Goal: Find specific fact: Find specific fact

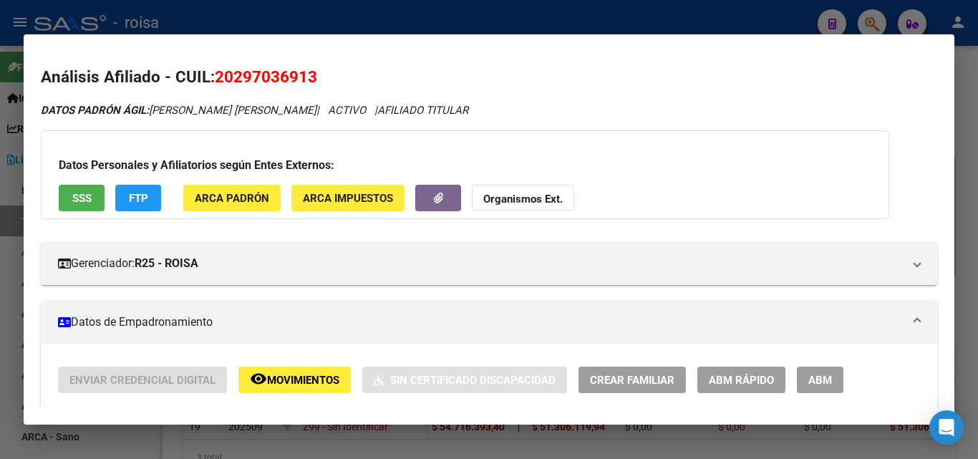
scroll to position [1544, 0]
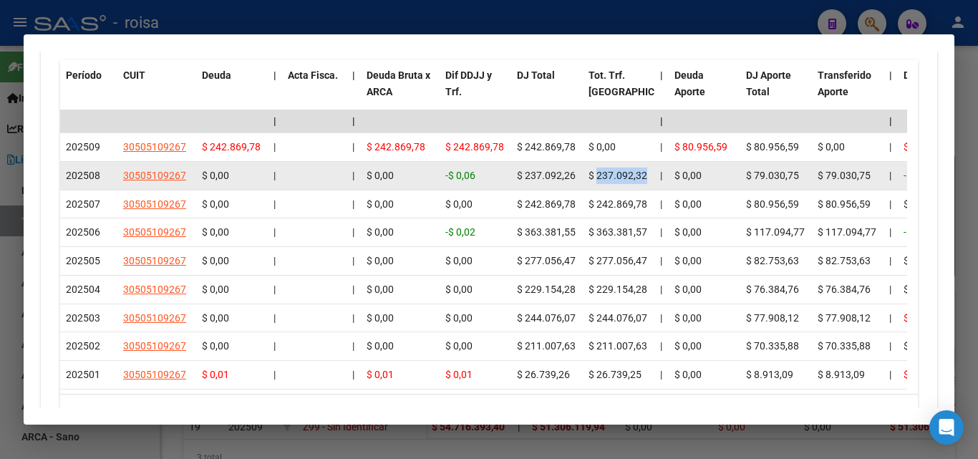
drag, startPoint x: 597, startPoint y: 172, endPoint x: 652, endPoint y: 173, distance: 55.2
click at [652, 173] on datatable-body-cell "$ 237.092,32" at bounding box center [619, 176] width 72 height 28
drag, startPoint x: 593, startPoint y: 176, endPoint x: 649, endPoint y: 179, distance: 56.6
click at [649, 179] on datatable-body-cell "$ 237.092,32" at bounding box center [619, 176] width 72 height 28
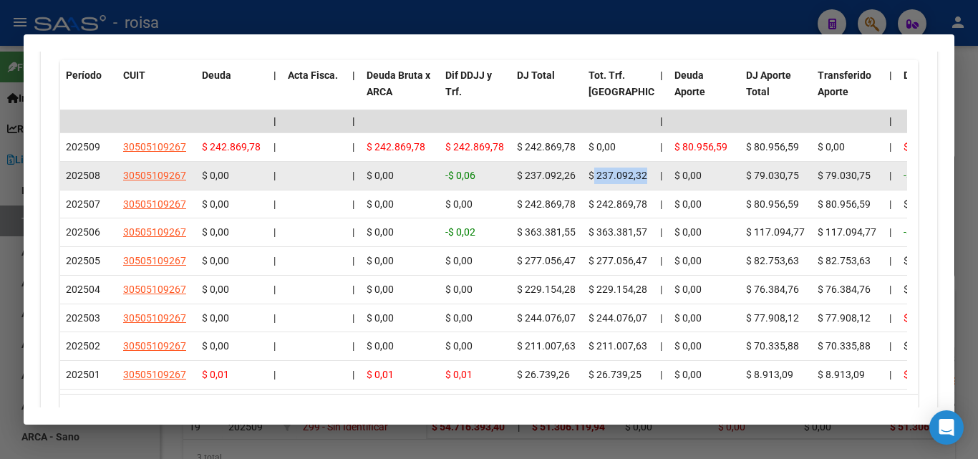
click at [649, 179] on datatable-body-cell "$ 237.092,32" at bounding box center [619, 176] width 72 height 28
drag, startPoint x: 596, startPoint y: 173, endPoint x: 651, endPoint y: 175, distance: 55.2
click at [651, 175] on datatable-body-cell "$ 237.092,32" at bounding box center [619, 176] width 72 height 28
copy span "237.092,32"
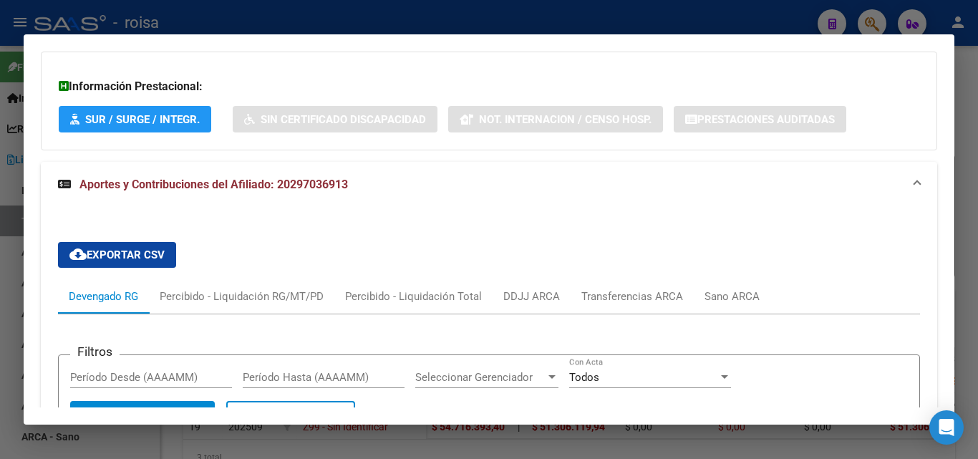
scroll to position [1149, 0]
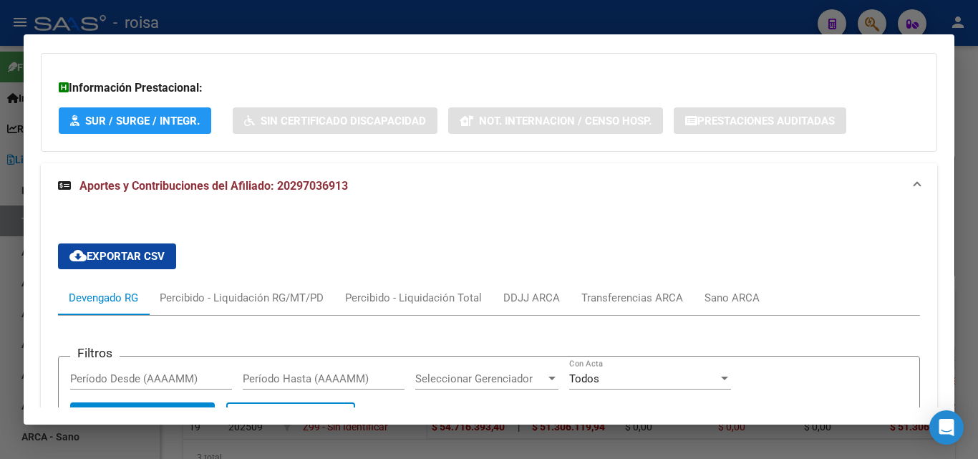
click at [308, 182] on span "Aportes y Contribuciones del Afiliado: 20297036913" at bounding box center [213, 186] width 269 height 14
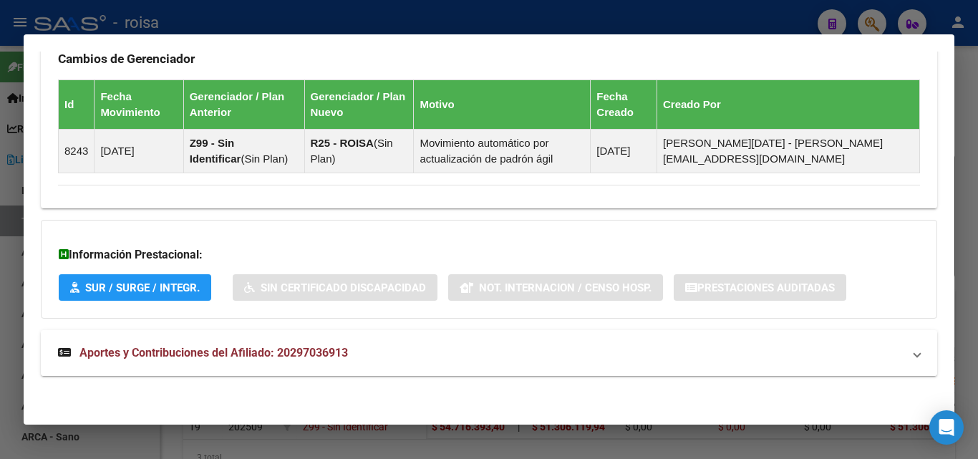
click at [308, 346] on span "Aportes y Contribuciones del Afiliado: 20297036913" at bounding box center [213, 353] width 269 height 14
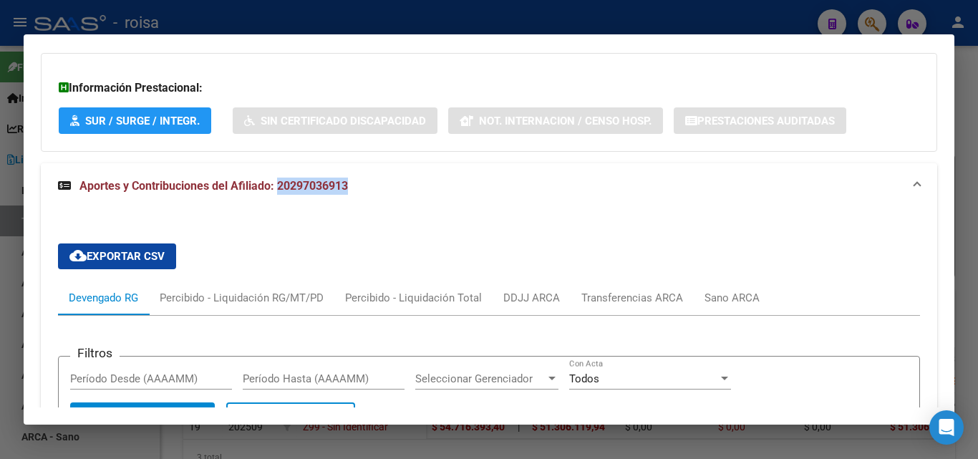
copy span "20297036913"
